Goal: Information Seeking & Learning: Learn about a topic

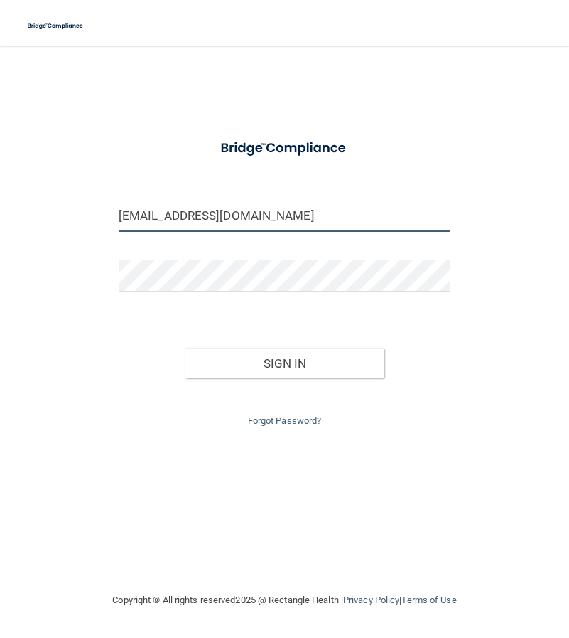
drag, startPoint x: 297, startPoint y: 220, endPoint x: -16, endPoint y: 208, distance: 313.0
click at [0, 208] on html "Toggle navigation Manage My Enterprise Manage My Location gruiz@mosaicdentalcol…" at bounding box center [284, 319] width 569 height 638
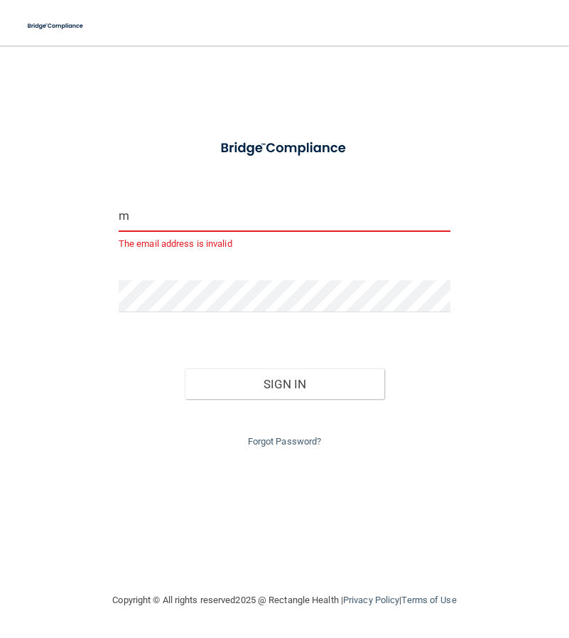
type input "m"
click at [0, 327] on html "Toggle navigation Manage My Enterprise Manage My Location m The email address i…" at bounding box center [284, 319] width 569 height 638
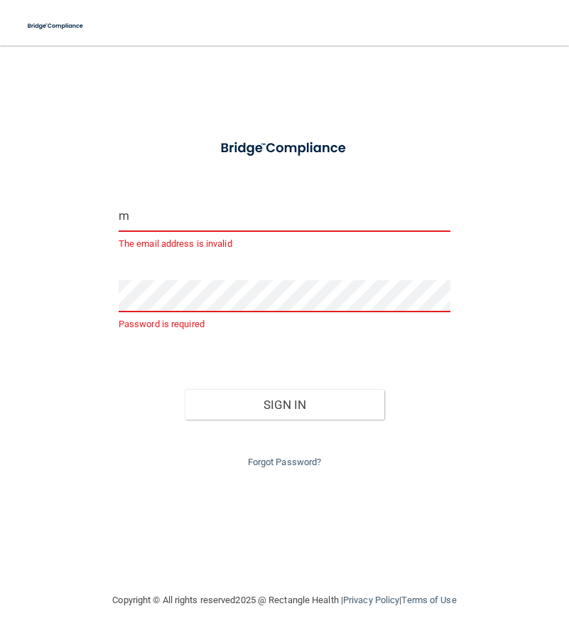
click at [141, 215] on input "m" at bounding box center [285, 216] width 332 height 32
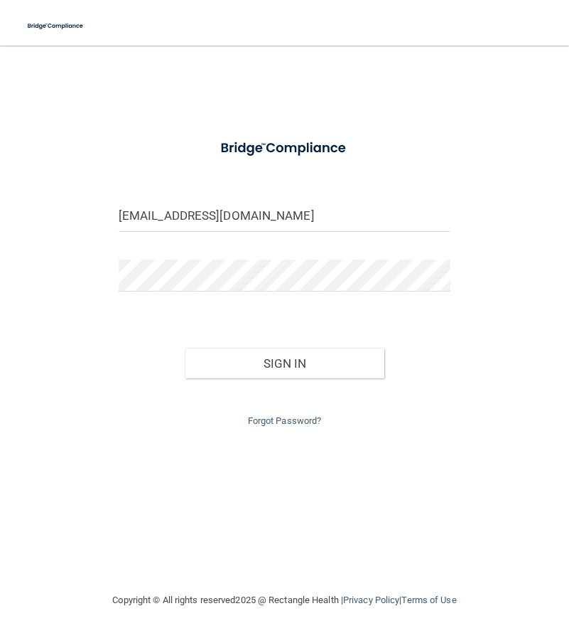
click at [546, 360] on main "apariyar@gmail.com Invalid email/password. You don't have permission to access …" at bounding box center [285, 341] width 576 height 592
click at [365, 371] on button "Sign In" at bounding box center [284, 363] width 199 height 31
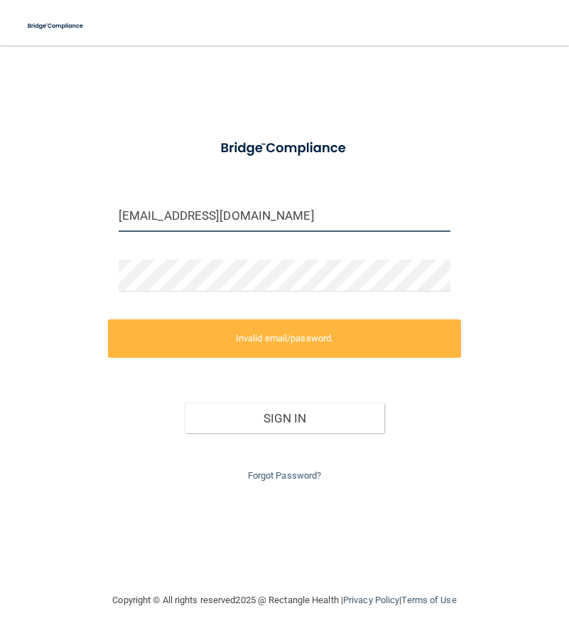
click at [249, 209] on input "apariyar@gmail.com" at bounding box center [285, 216] width 332 height 32
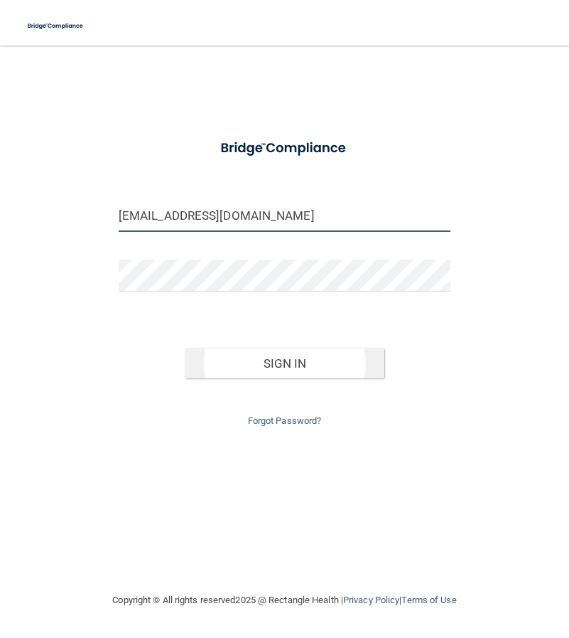
type input "[EMAIL_ADDRESS][DOMAIN_NAME]"
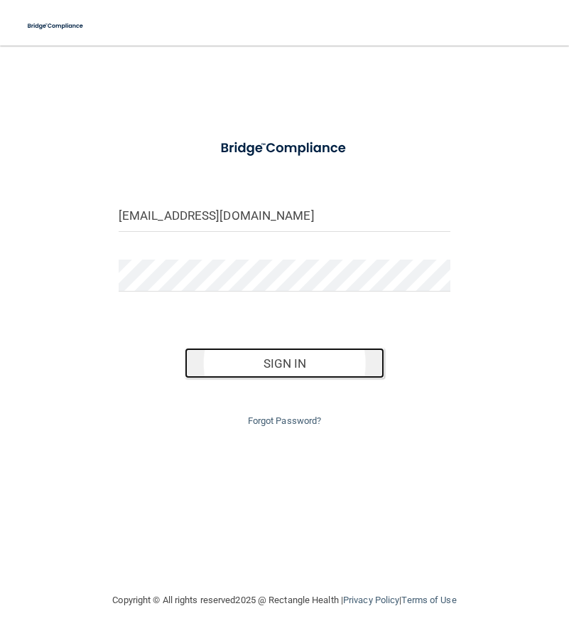
click at [275, 365] on button "Sign In" at bounding box center [284, 363] width 199 height 31
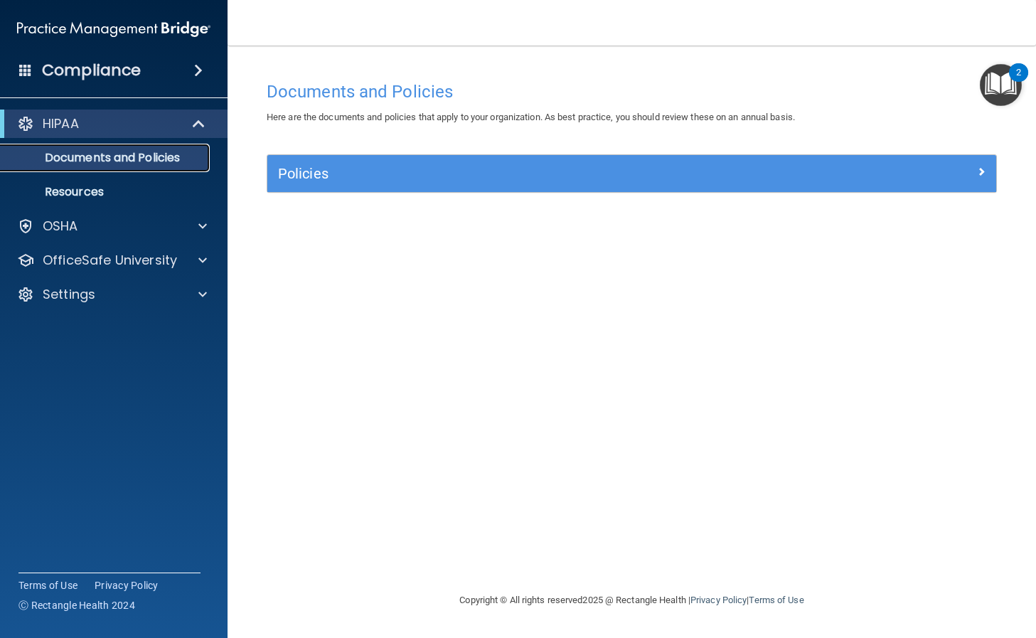
click at [176, 146] on link "Documents and Policies" at bounding box center [98, 158] width 224 height 28
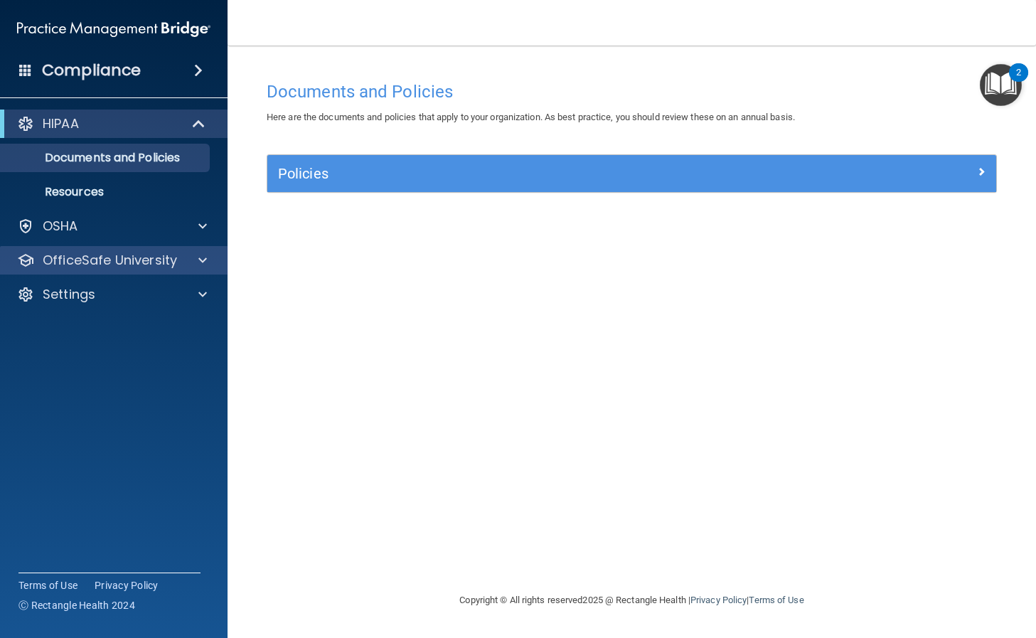
click at [109, 269] on div "OfficeSafe University" at bounding box center [114, 260] width 228 height 28
click at [185, 254] on div at bounding box center [201, 260] width 36 height 17
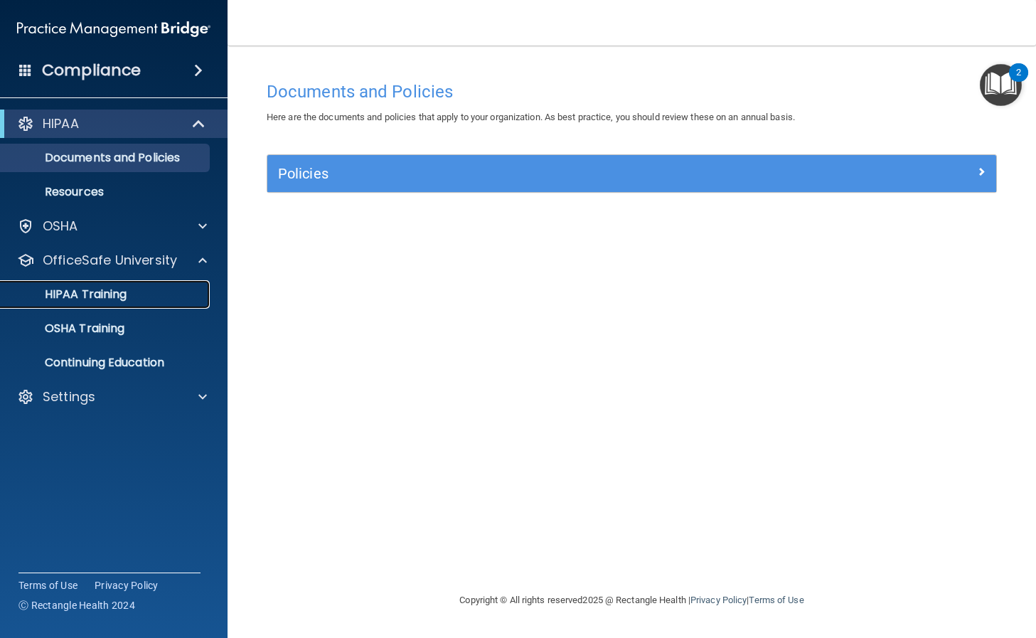
click at [133, 306] on link "HIPAA Training" at bounding box center [98, 294] width 224 height 28
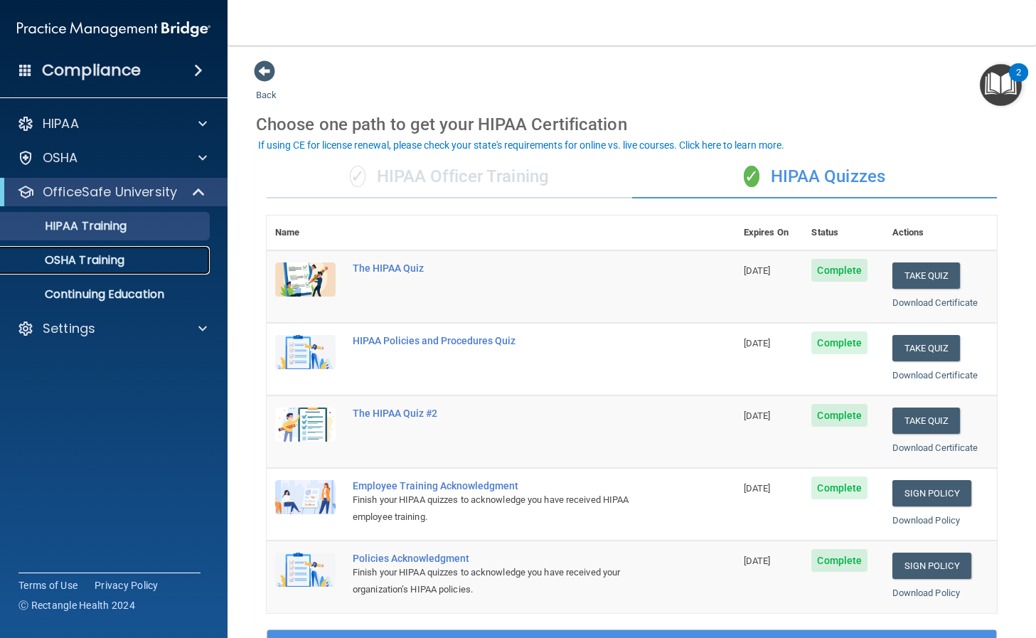
click at [120, 268] on link "OSHA Training" at bounding box center [98, 260] width 224 height 28
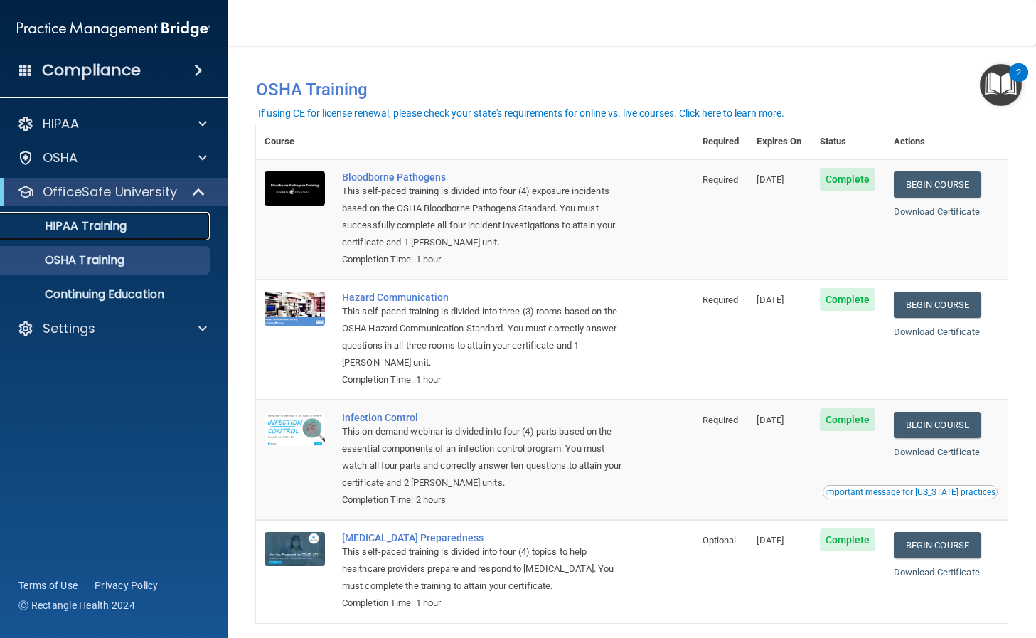
click at [71, 226] on p "HIPAA Training" at bounding box center [67, 226] width 117 height 14
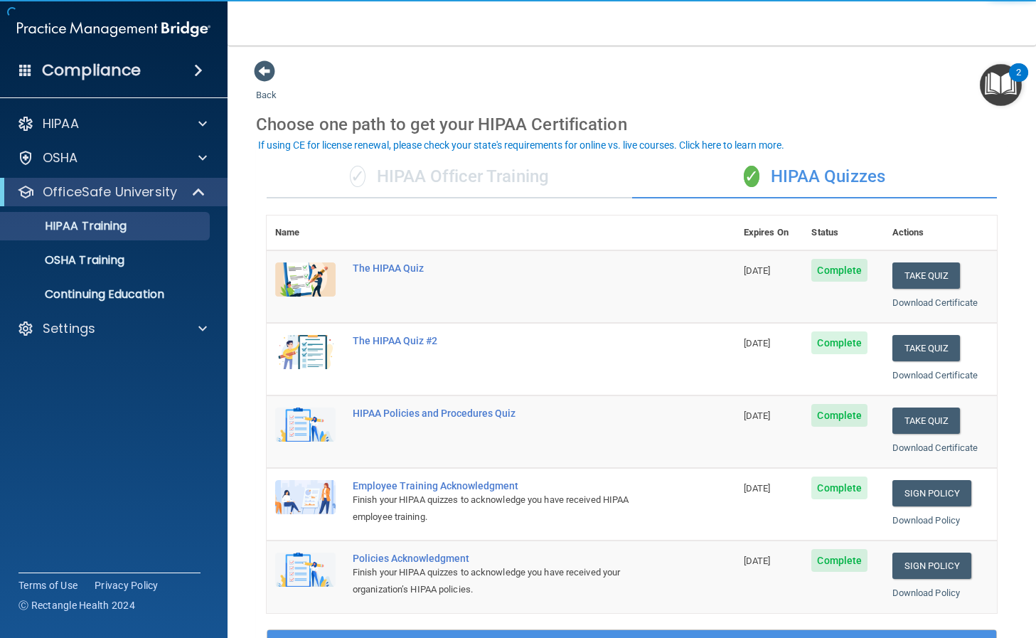
click at [456, 176] on div "✓ HIPAA Officer Training" at bounding box center [449, 177] width 365 height 43
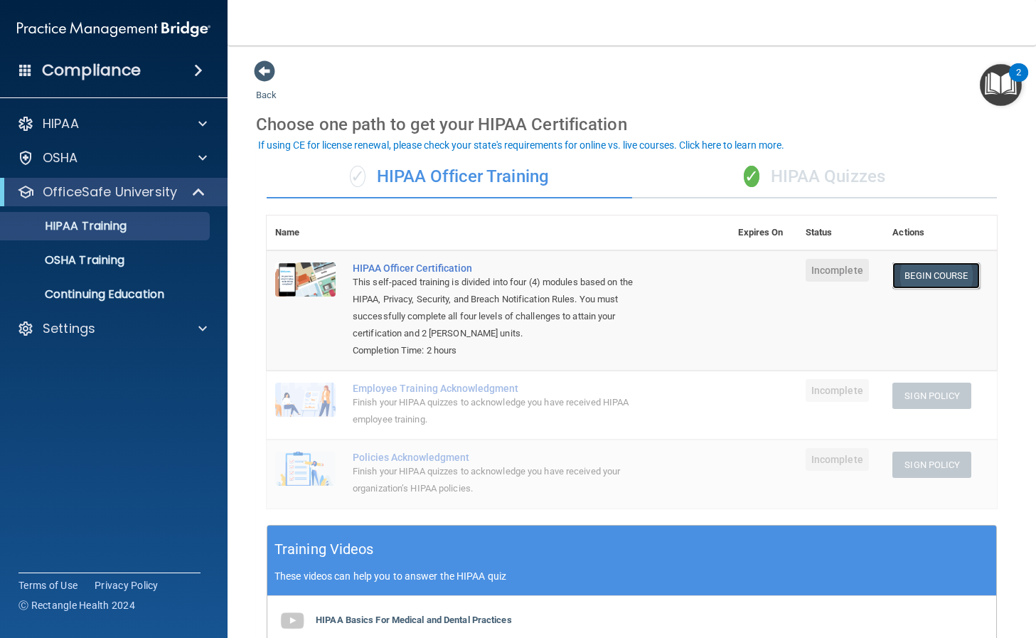
click at [569, 269] on link "Begin Course" at bounding box center [935, 275] width 87 height 26
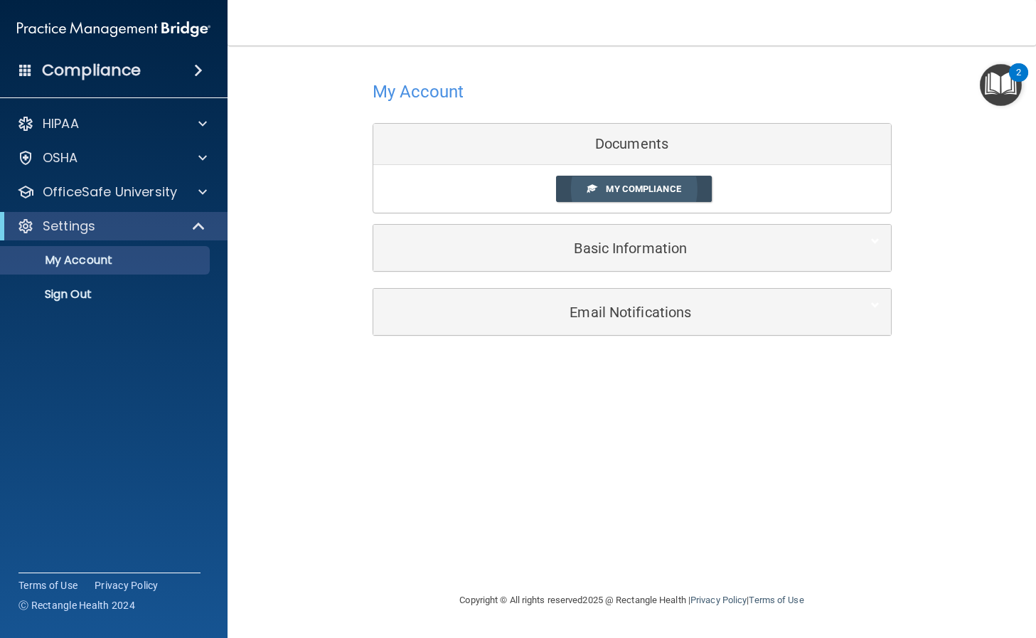
click at [670, 187] on span "My Compliance" at bounding box center [643, 188] width 75 height 11
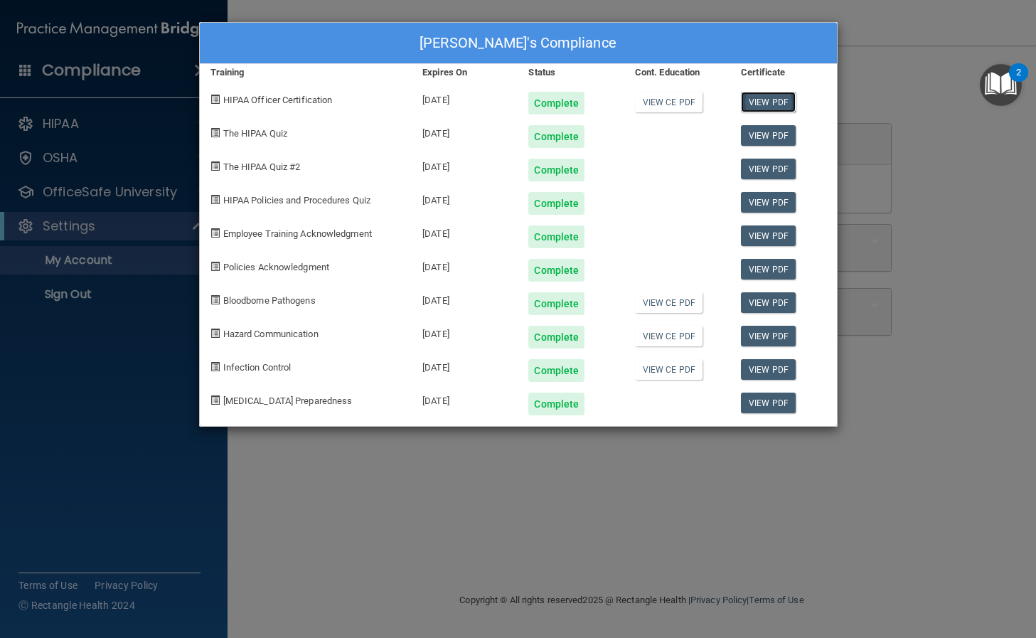
click at [781, 98] on link "View PDF" at bounding box center [768, 102] width 55 height 21
click at [134, 116] on div "[PERSON_NAME]'s Compliance Training Expires On Status Cont. Education Certifica…" at bounding box center [518, 319] width 1036 height 638
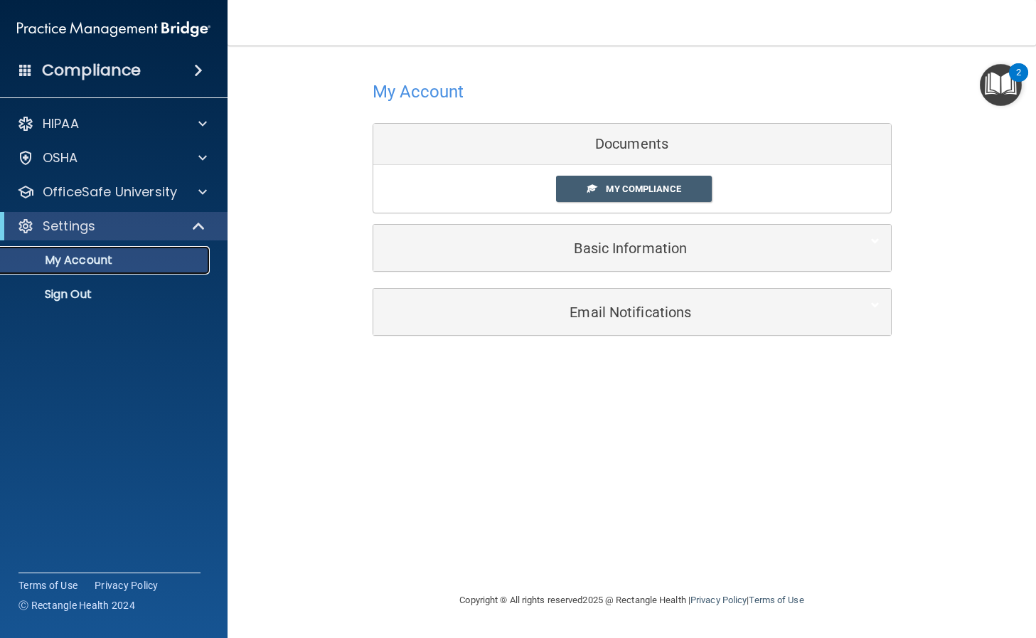
click at [85, 256] on p "My Account" at bounding box center [106, 260] width 194 height 14
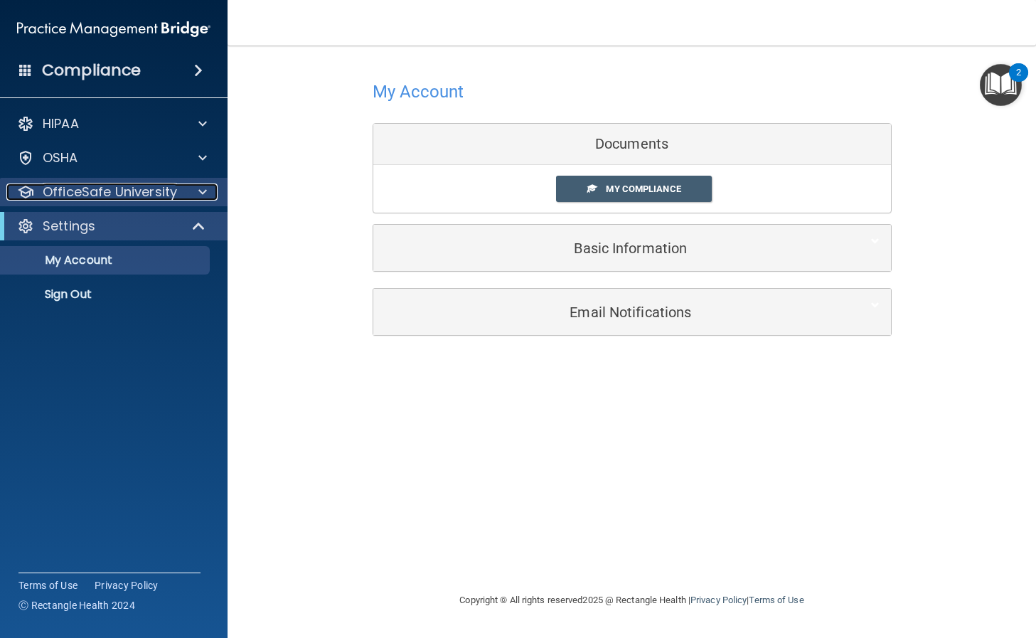
click at [95, 191] on p "OfficeSafe University" at bounding box center [110, 191] width 134 height 17
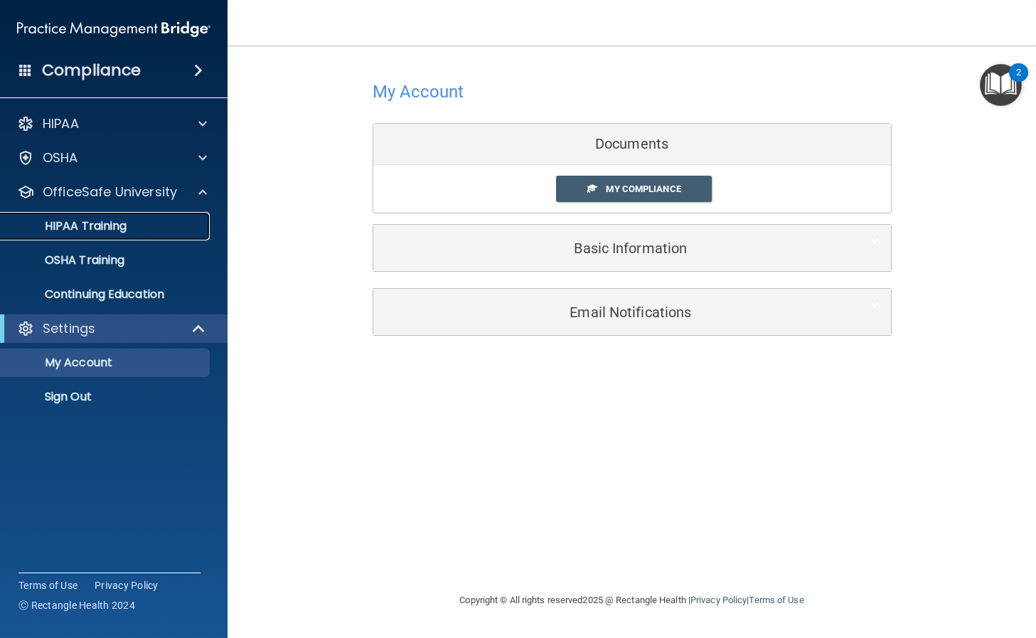
click at [96, 229] on p "HIPAA Training" at bounding box center [67, 226] width 117 height 14
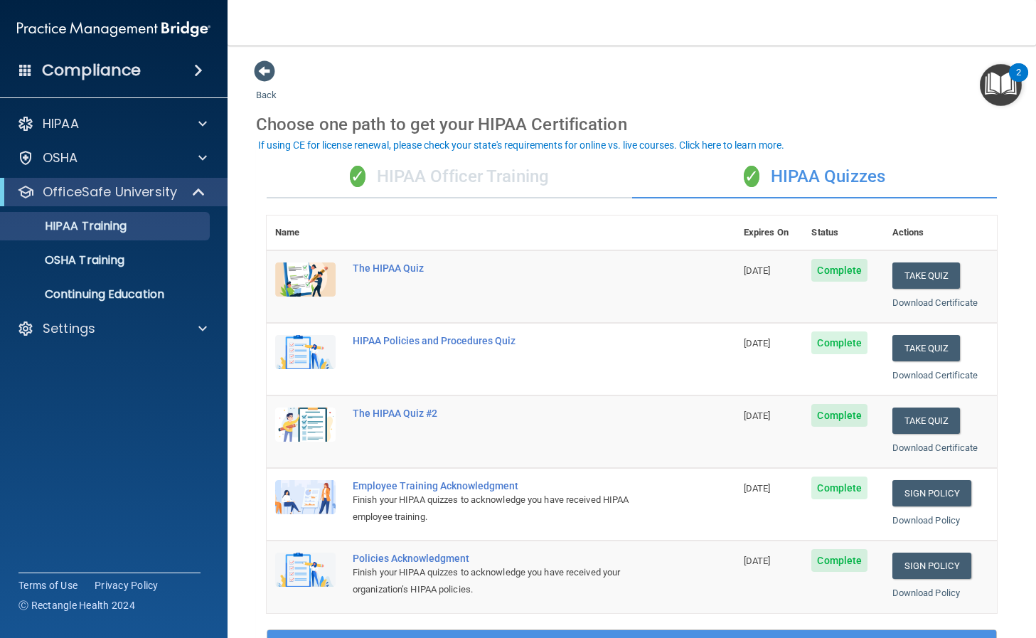
click at [510, 186] on div "✓ HIPAA Officer Training" at bounding box center [449, 177] width 365 height 43
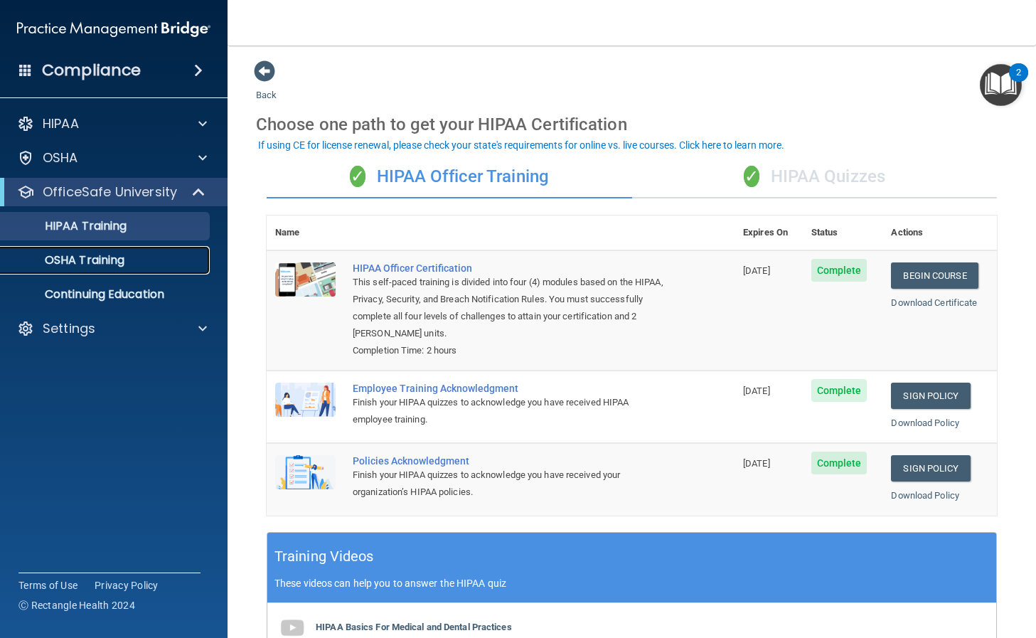
click at [149, 249] on link "OSHA Training" at bounding box center [98, 260] width 224 height 28
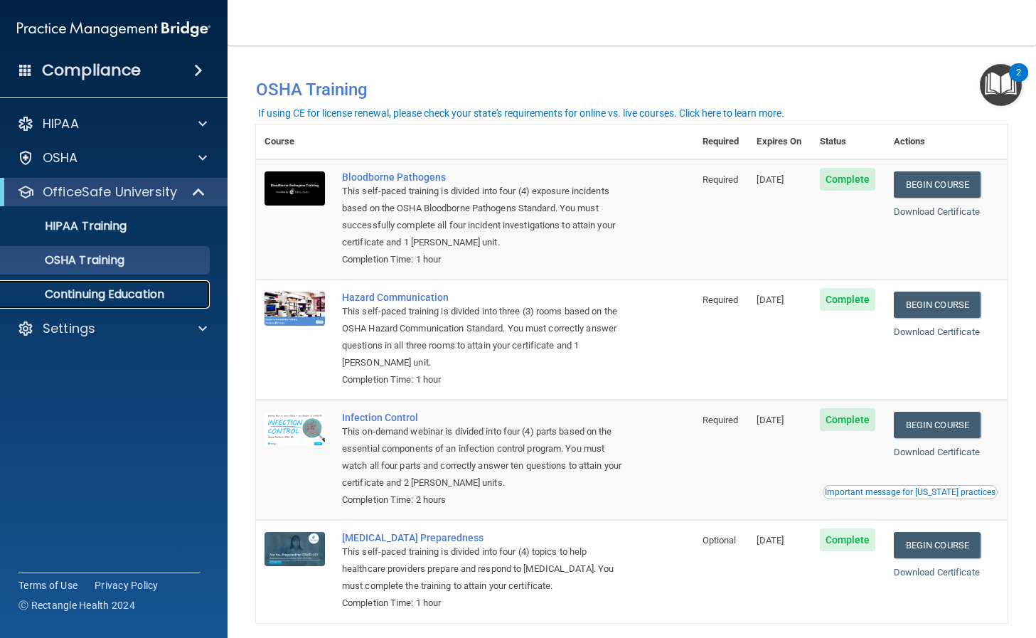
click at [143, 287] on p "Continuing Education" at bounding box center [106, 294] width 194 height 14
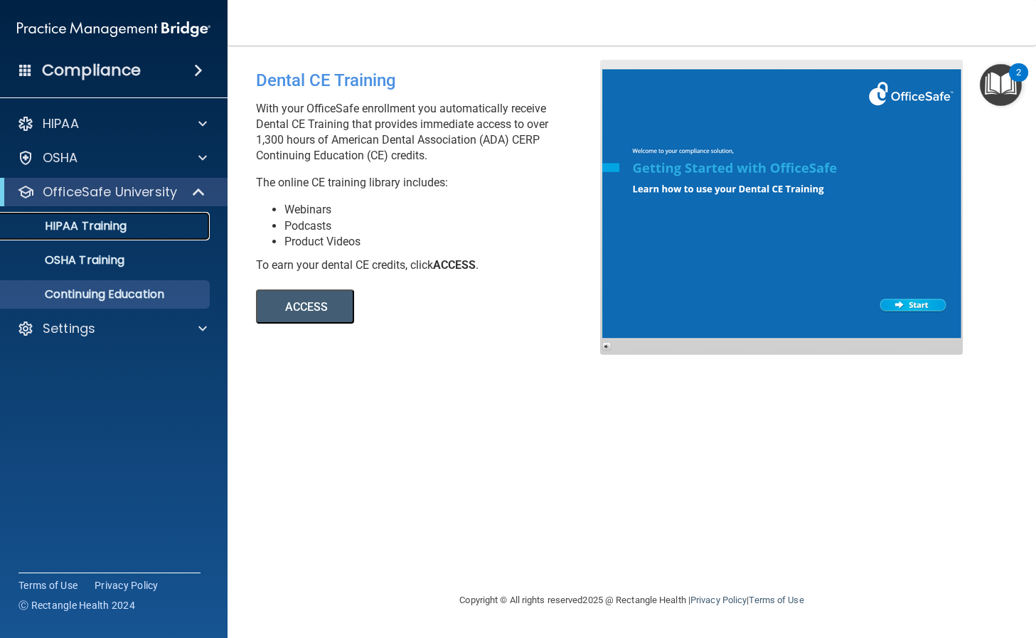
click at [122, 224] on p "HIPAA Training" at bounding box center [67, 226] width 117 height 14
